Goal: Task Accomplishment & Management: Manage account settings

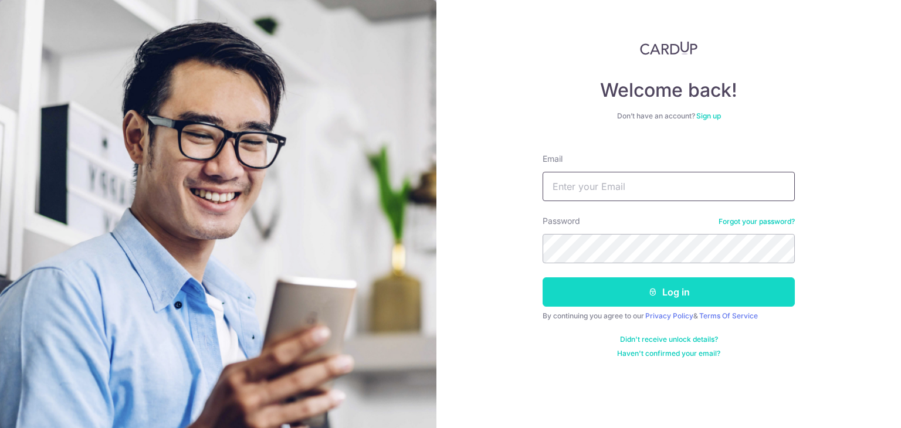
type input "[EMAIL_ADDRESS][DOMAIN_NAME]"
click at [584, 298] on button "Log in" at bounding box center [669, 292] width 252 height 29
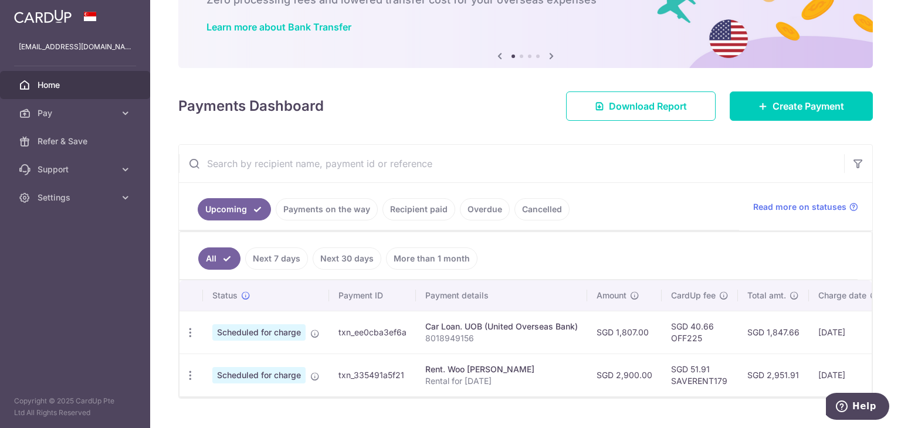
scroll to position [82, 0]
